Goal: Task Accomplishment & Management: Manage account settings

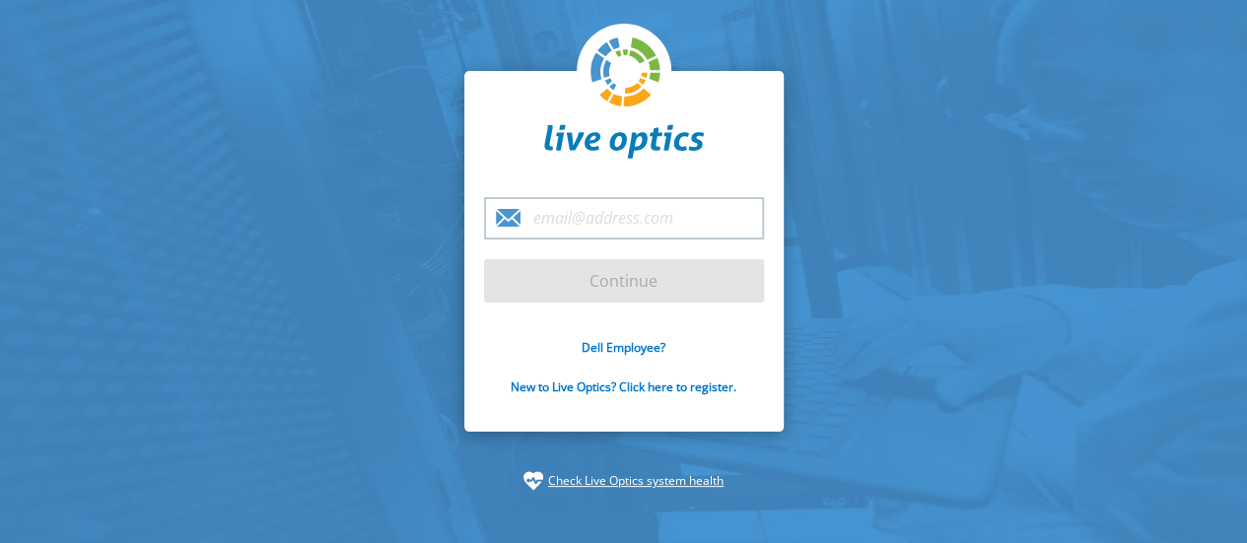
click at [590, 223] on input "email" at bounding box center [624, 218] width 280 height 42
type input "[EMAIL_ADDRESS][DOMAIN_NAME]"
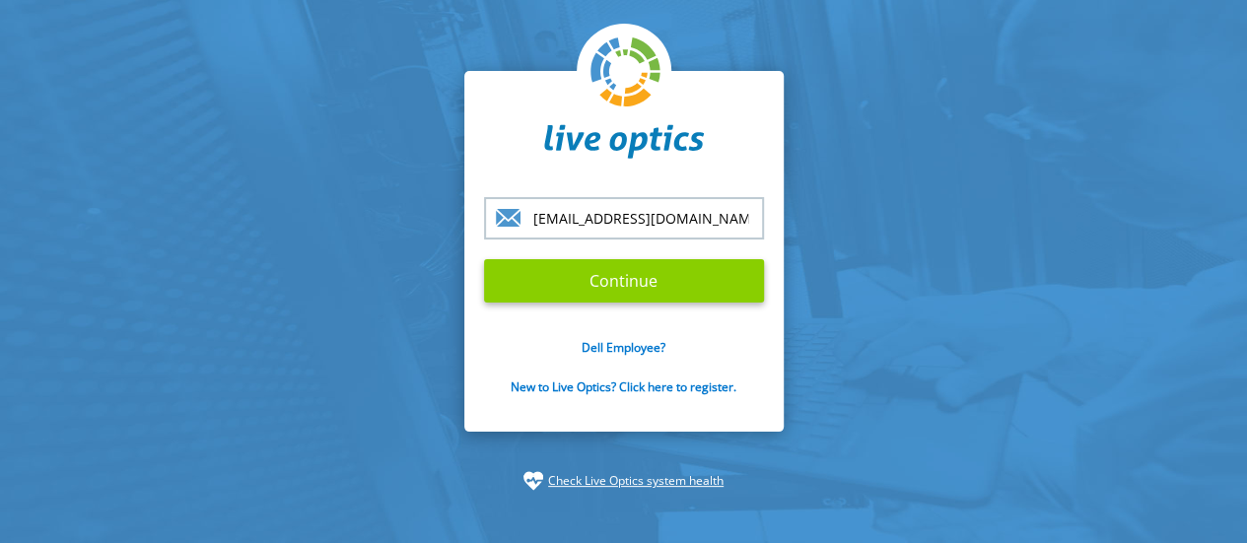
click at [622, 271] on input "Continue" at bounding box center [624, 280] width 280 height 43
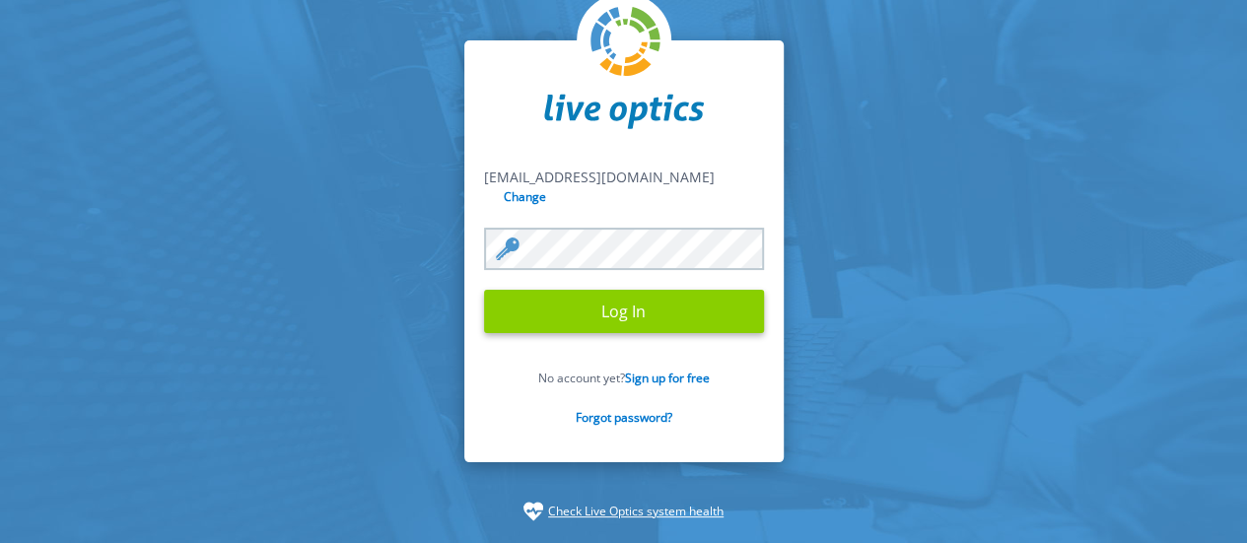
click at [679, 320] on input "Log In" at bounding box center [624, 311] width 280 height 43
click at [612, 291] on input "Log In" at bounding box center [624, 311] width 280 height 43
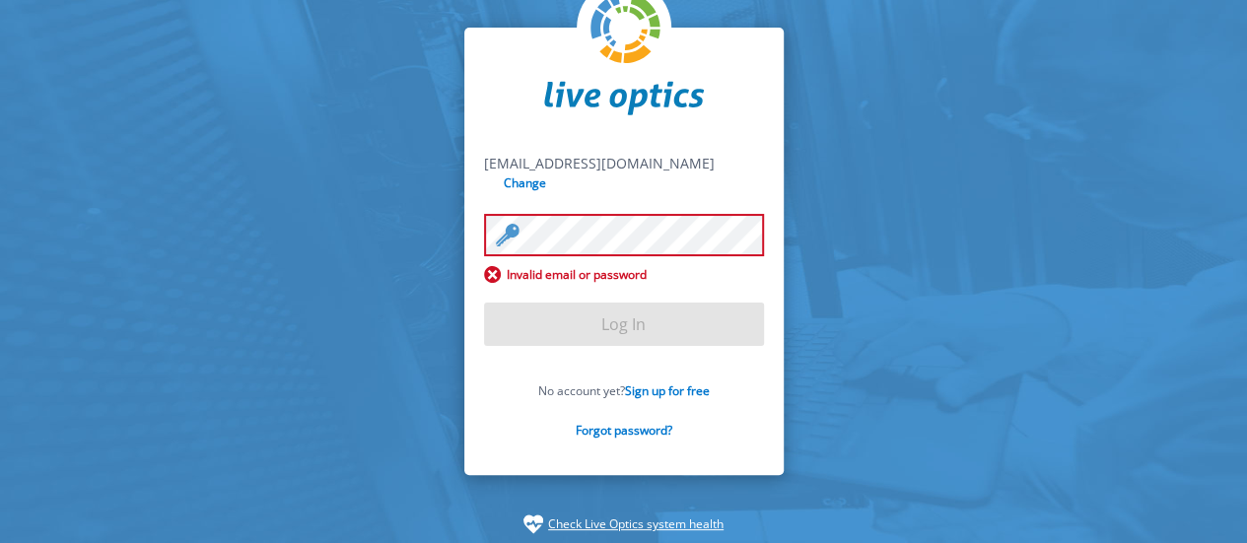
click at [524, 297] on form "[EMAIL_ADDRESS][DOMAIN_NAME] [EMAIL_ADDRESS][DOMAIN_NAME] Change Invalid email …" at bounding box center [624, 308] width 280 height 308
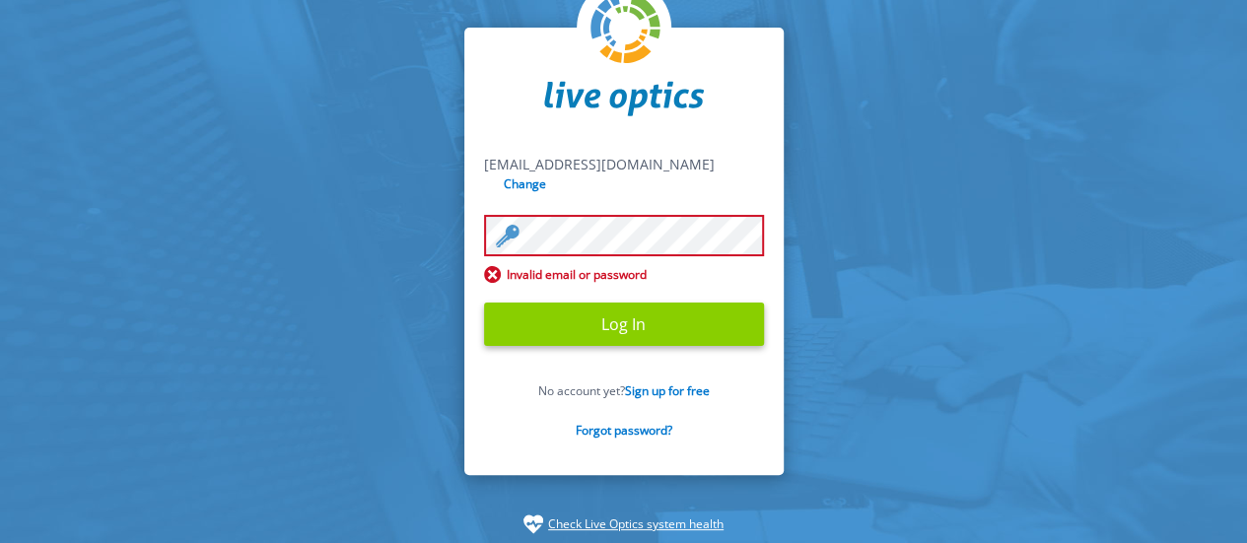
click at [580, 303] on input "Log In" at bounding box center [624, 324] width 280 height 43
click at [626, 318] on input "Log In" at bounding box center [624, 324] width 280 height 43
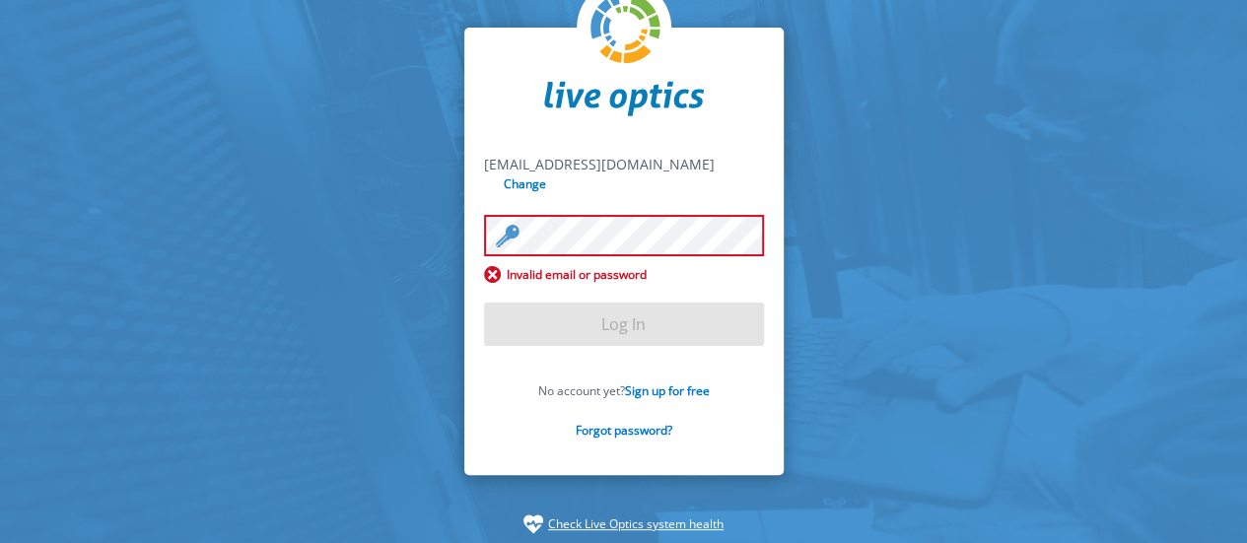
click at [634, 328] on form "[EMAIL_ADDRESS][DOMAIN_NAME] [EMAIL_ADDRESS][DOMAIN_NAME] Change Invalid email …" at bounding box center [624, 309] width 280 height 308
